Goal: Transaction & Acquisition: Subscribe to service/newsletter

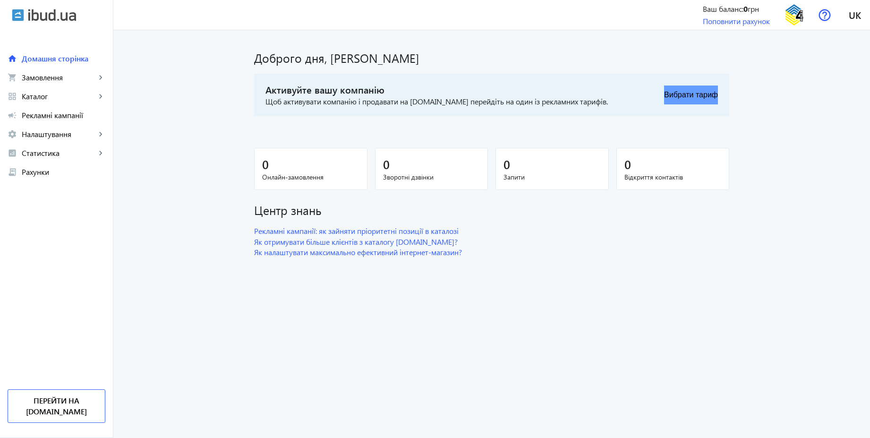
click at [675, 92] on button "Вибрати тариф" at bounding box center [691, 94] width 54 height 19
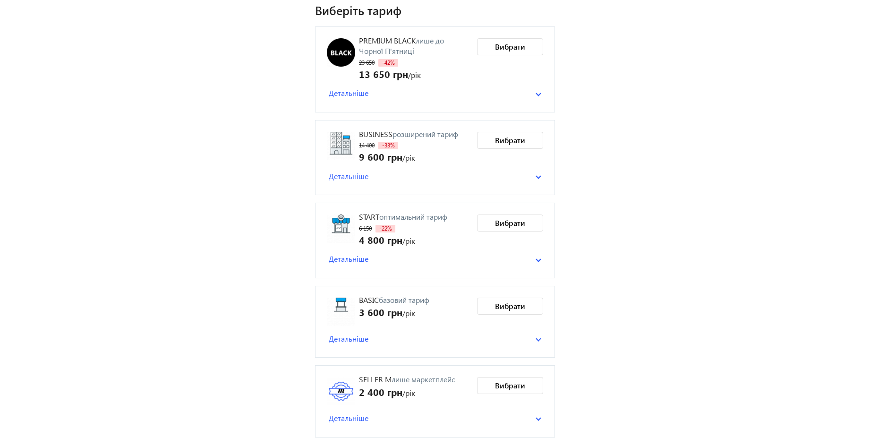
scroll to position [75, 0]
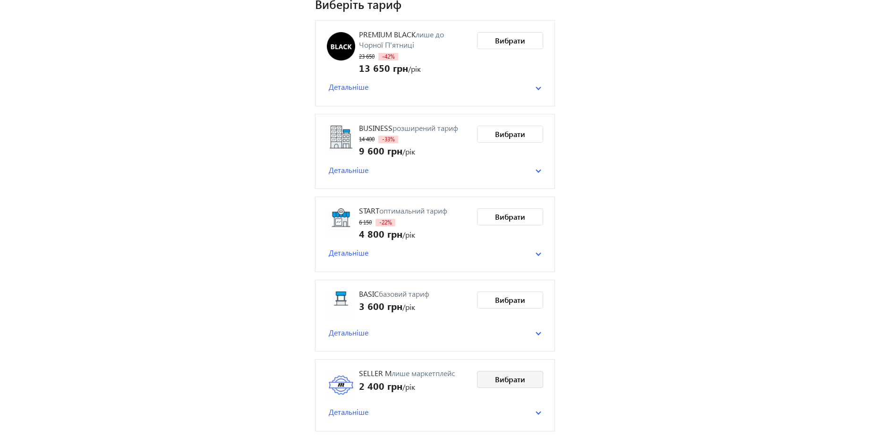
click at [504, 379] on span "Вибрати" at bounding box center [510, 379] width 30 height 10
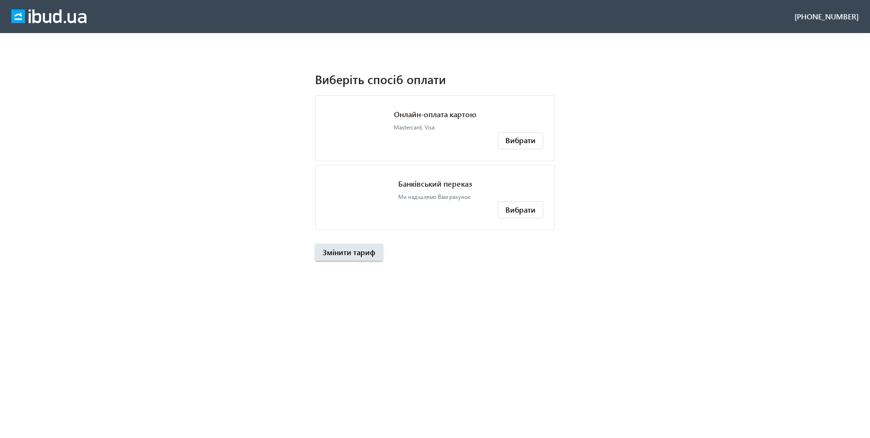
scroll to position [0, 0]
click at [433, 190] on div "Банківський переказ Ми надішлемо Вам рахунок" at bounding box center [435, 189] width 74 height 25
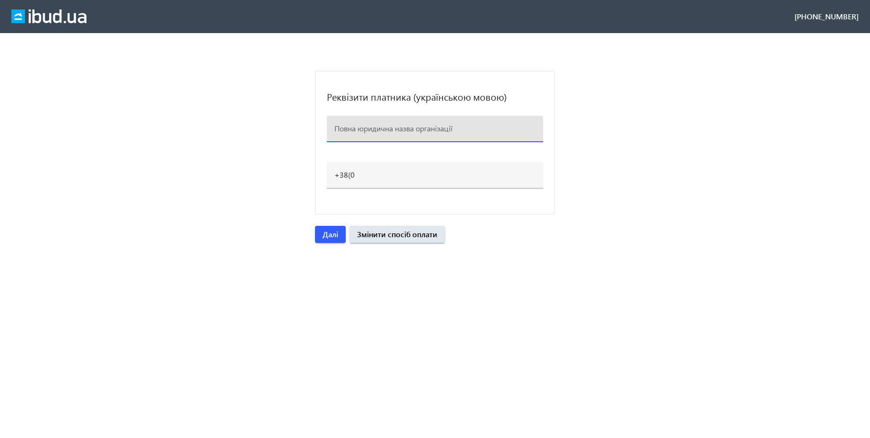
click at [350, 128] on input at bounding box center [434, 128] width 201 height 10
paste input "ТОВ "БК ФорВолс""
type input "ТОВ "БК ФорВолс""
click at [362, 178] on input "+38(0" at bounding box center [434, 174] width 201 height 10
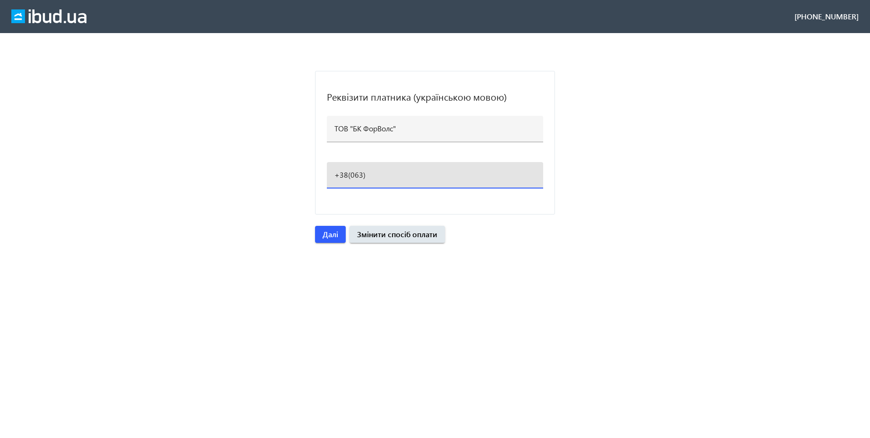
paste input "[PHONE_NUMBER]"
type input "[PHONE_NUMBER]"
click at [593, 197] on loading-spinner "Реквізити платника (українською мовою) ТОВ "БК ФорВолс" [PHONE_NUMBER] Далі Змі…" at bounding box center [435, 157] width 870 height 172
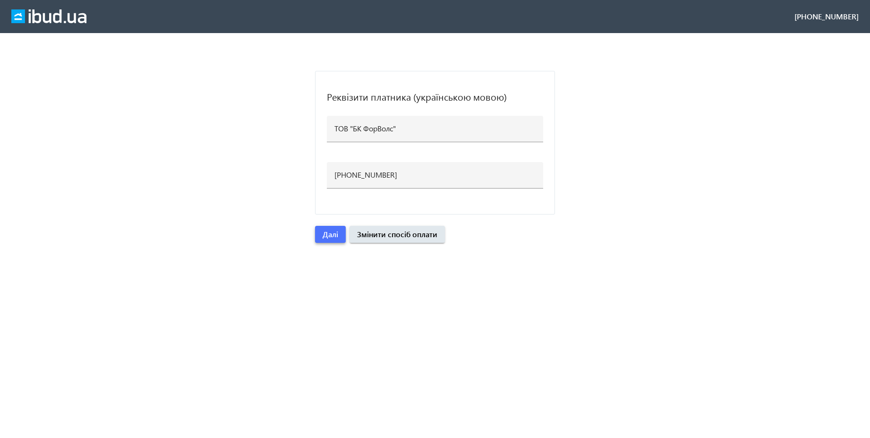
click at [336, 232] on span "Далі" at bounding box center [330, 234] width 16 height 10
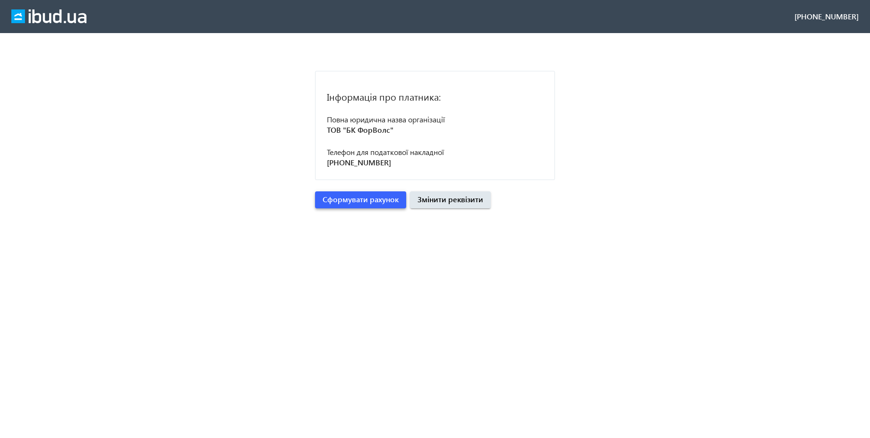
click at [368, 203] on span "Сформувати рахунок" at bounding box center [360, 199] width 76 height 10
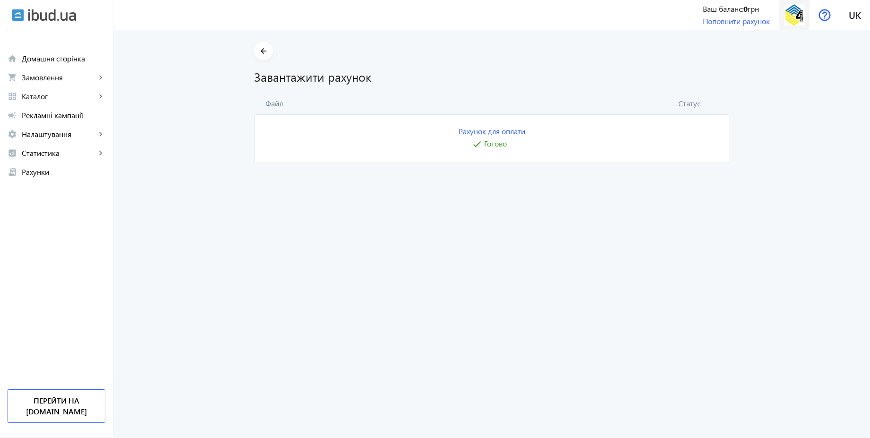
click at [799, 17] on img at bounding box center [794, 14] width 21 height 21
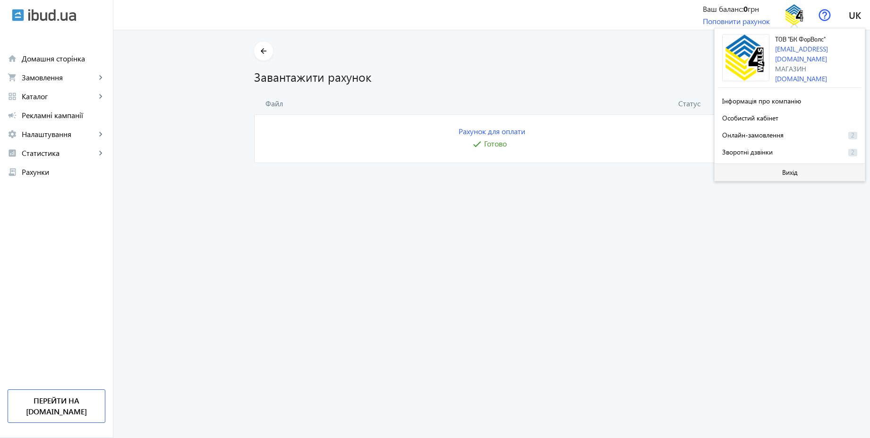
click at [796, 164] on span at bounding box center [789, 172] width 150 height 23
